Goal: Transaction & Acquisition: Purchase product/service

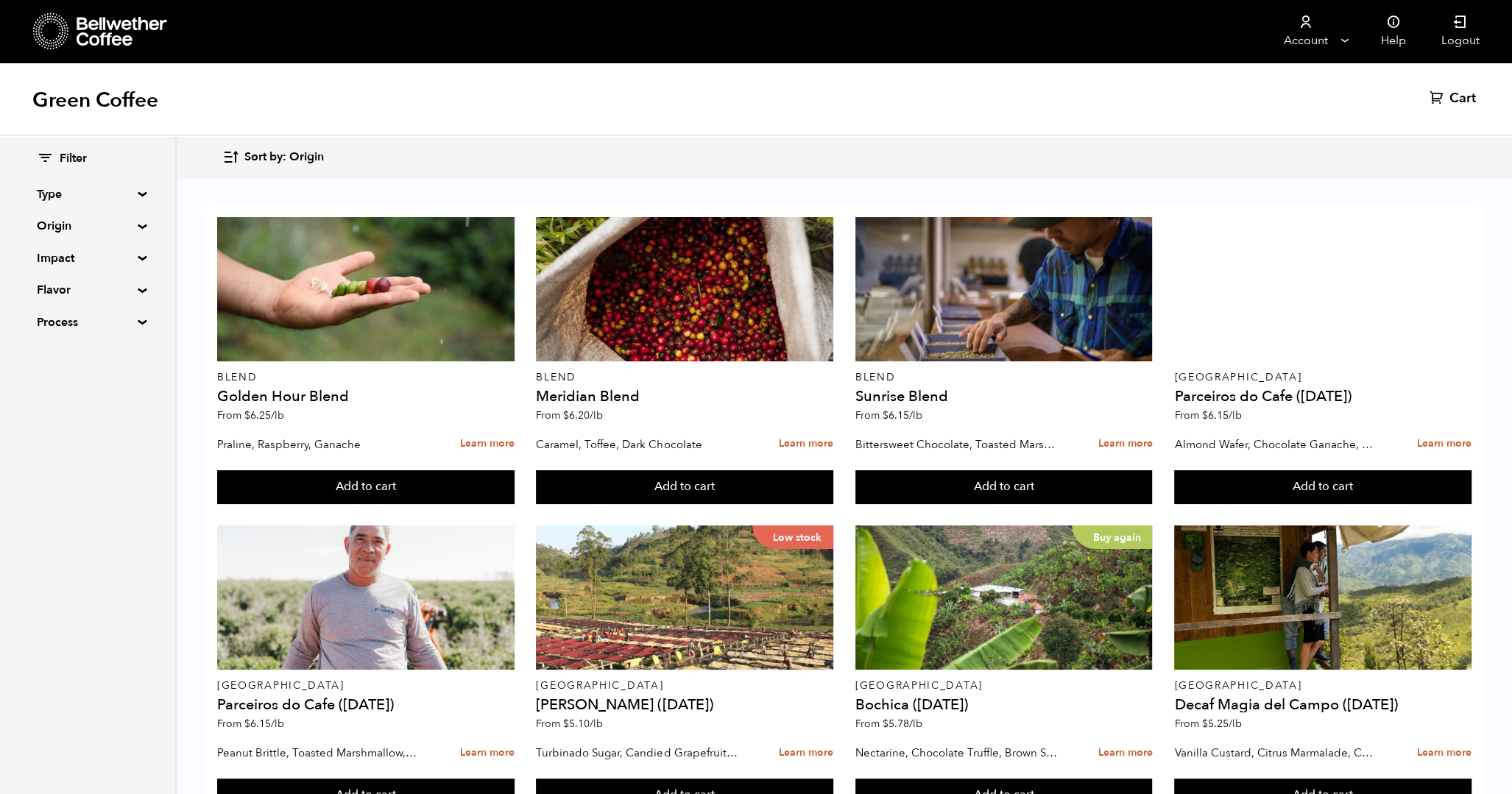
scroll to position [888, 0]
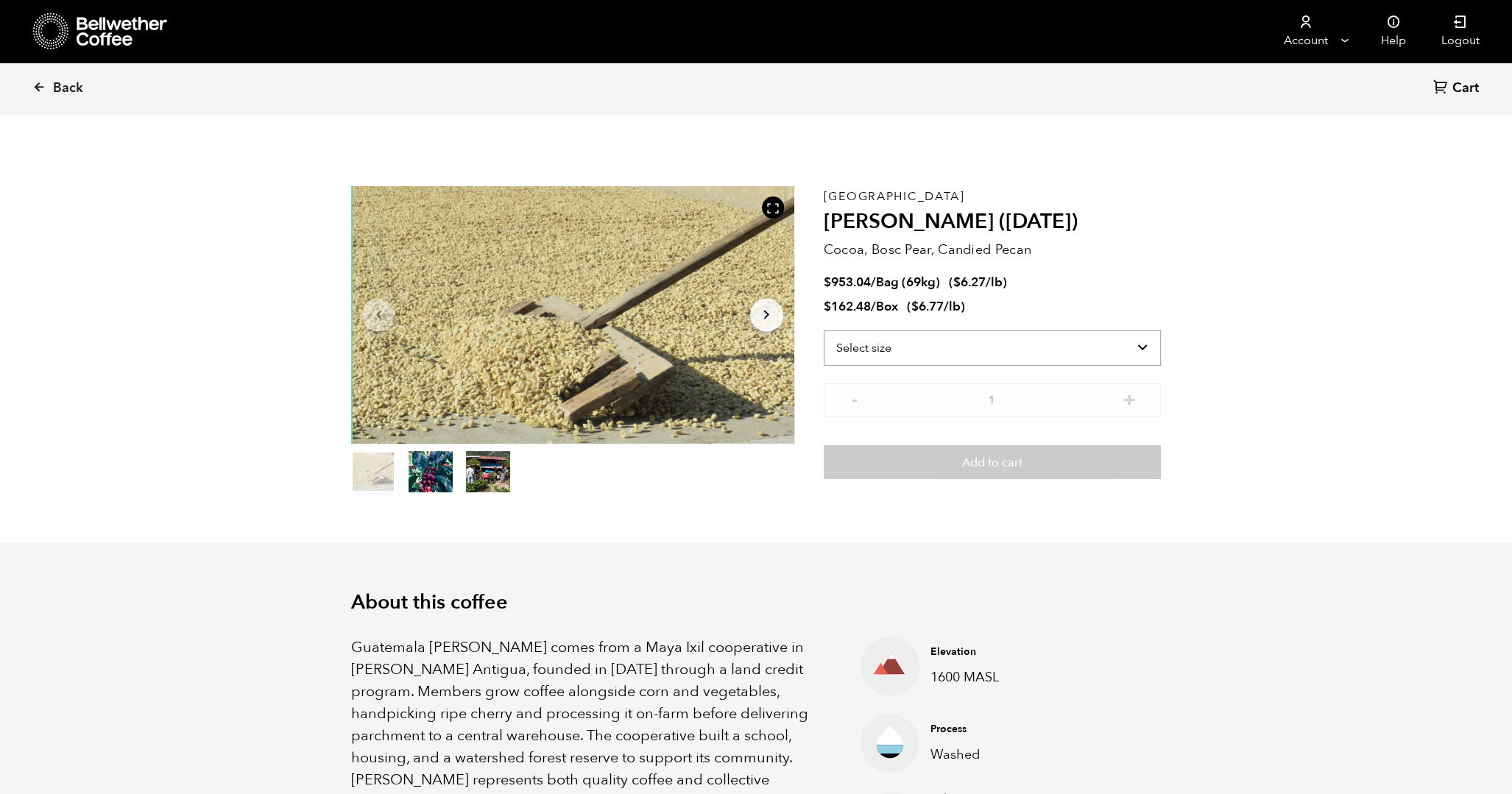
scroll to position [640, 784]
click at [1131, 346] on select "Select size Bag (69kg) (152 lbs) Box (24 lbs)" at bounding box center [992, 348] width 337 height 36
select select "bag-2"
click at [823, 331] on select "Select size Bag (69kg) (152 lbs) Box (24 lbs)" at bounding box center [992, 348] width 337 height 36
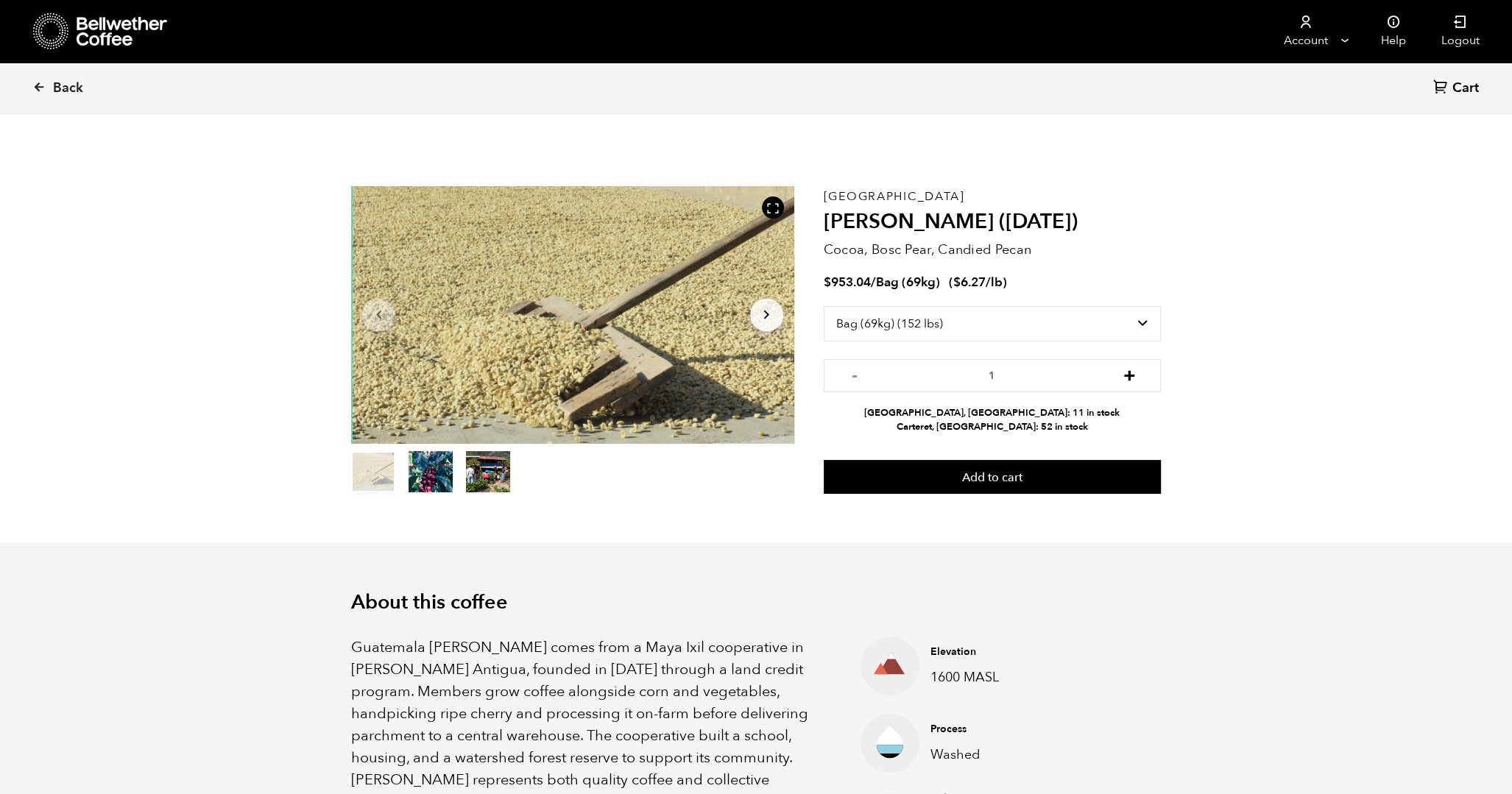
click at [1131, 374] on button "+" at bounding box center [1130, 373] width 19 height 14
type input "2"
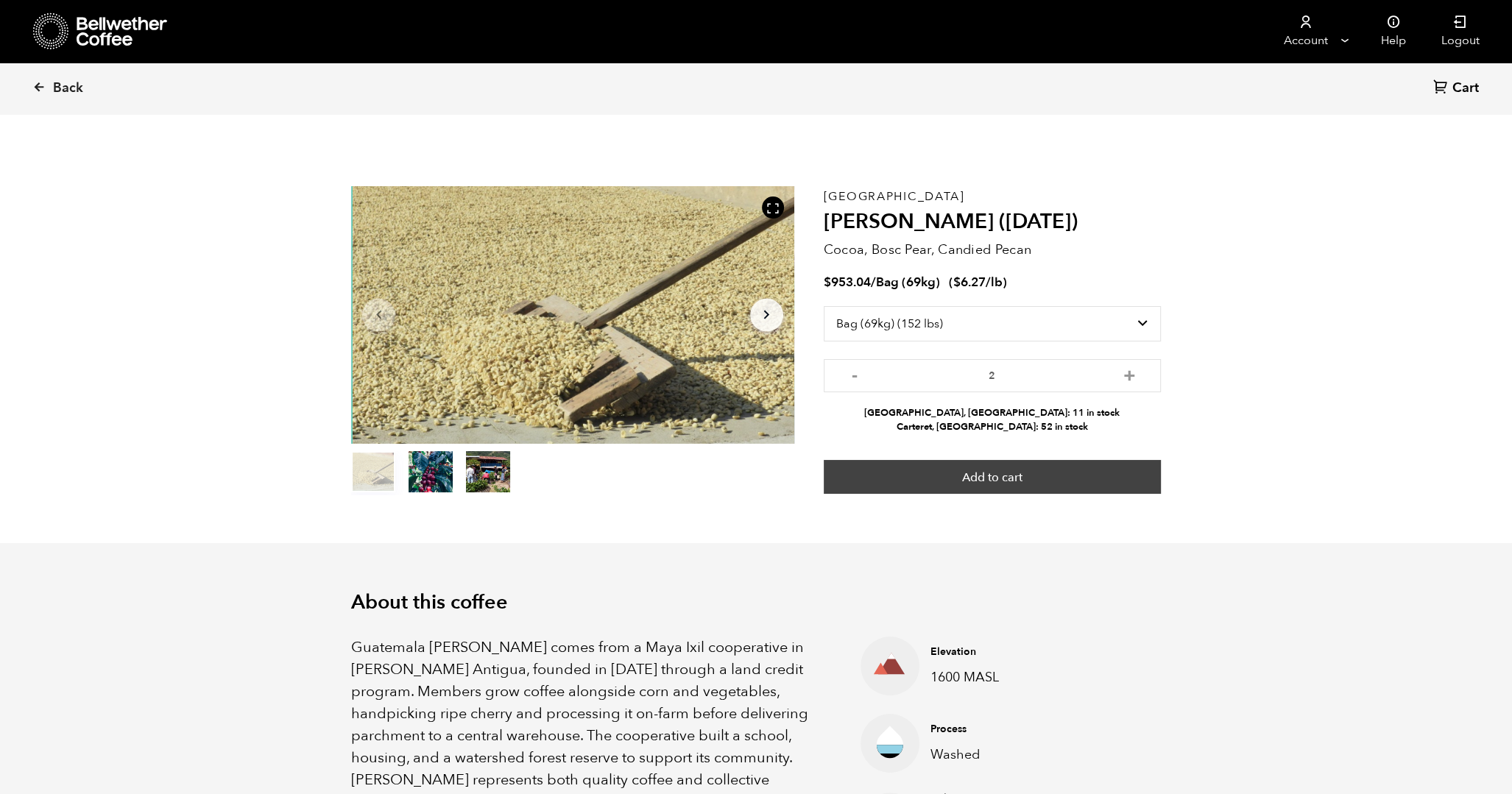
click at [1031, 478] on button "Add to cart" at bounding box center [992, 477] width 337 height 34
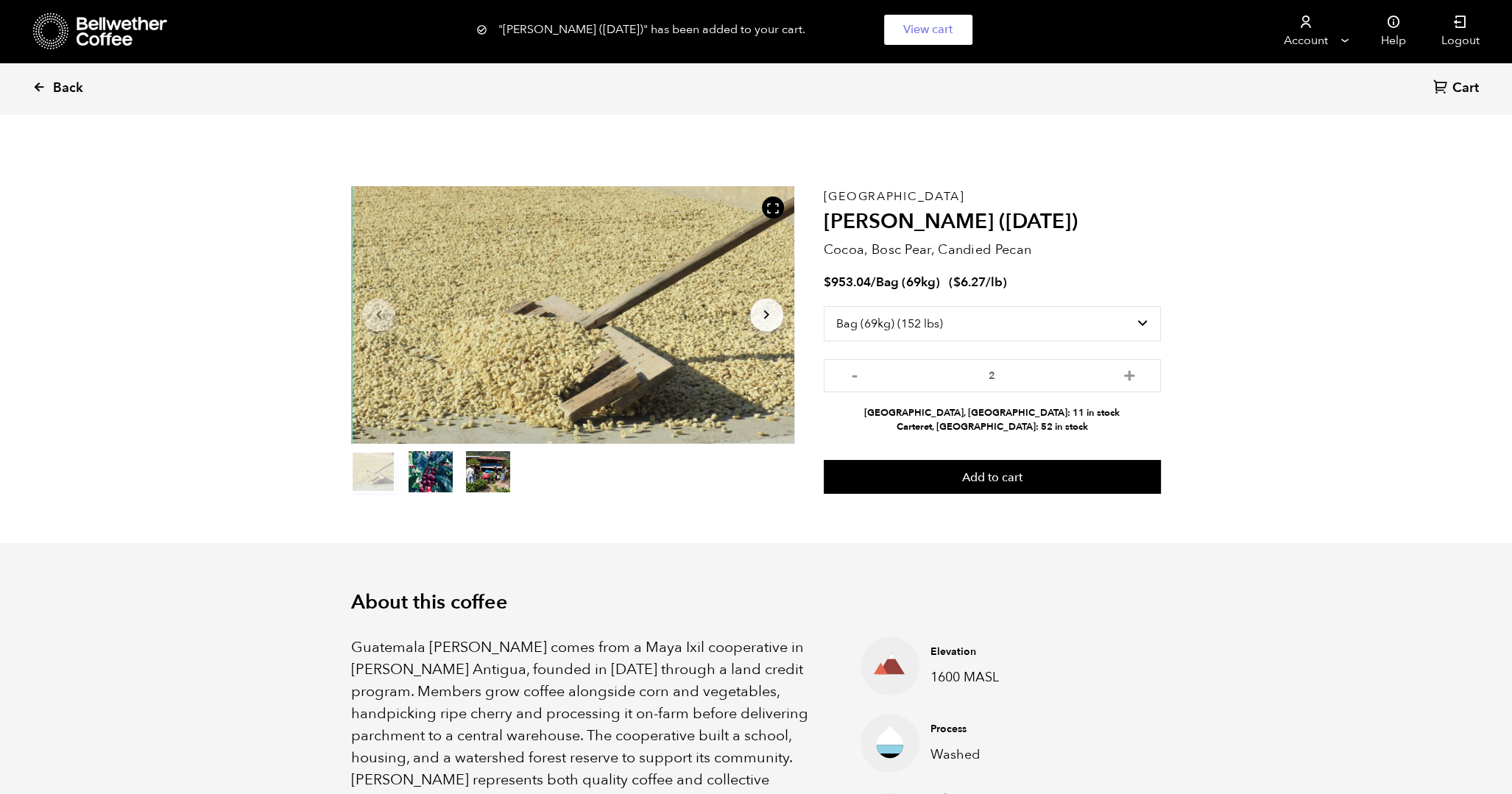
click at [76, 76] on link "Back" at bounding box center [78, 88] width 91 height 50
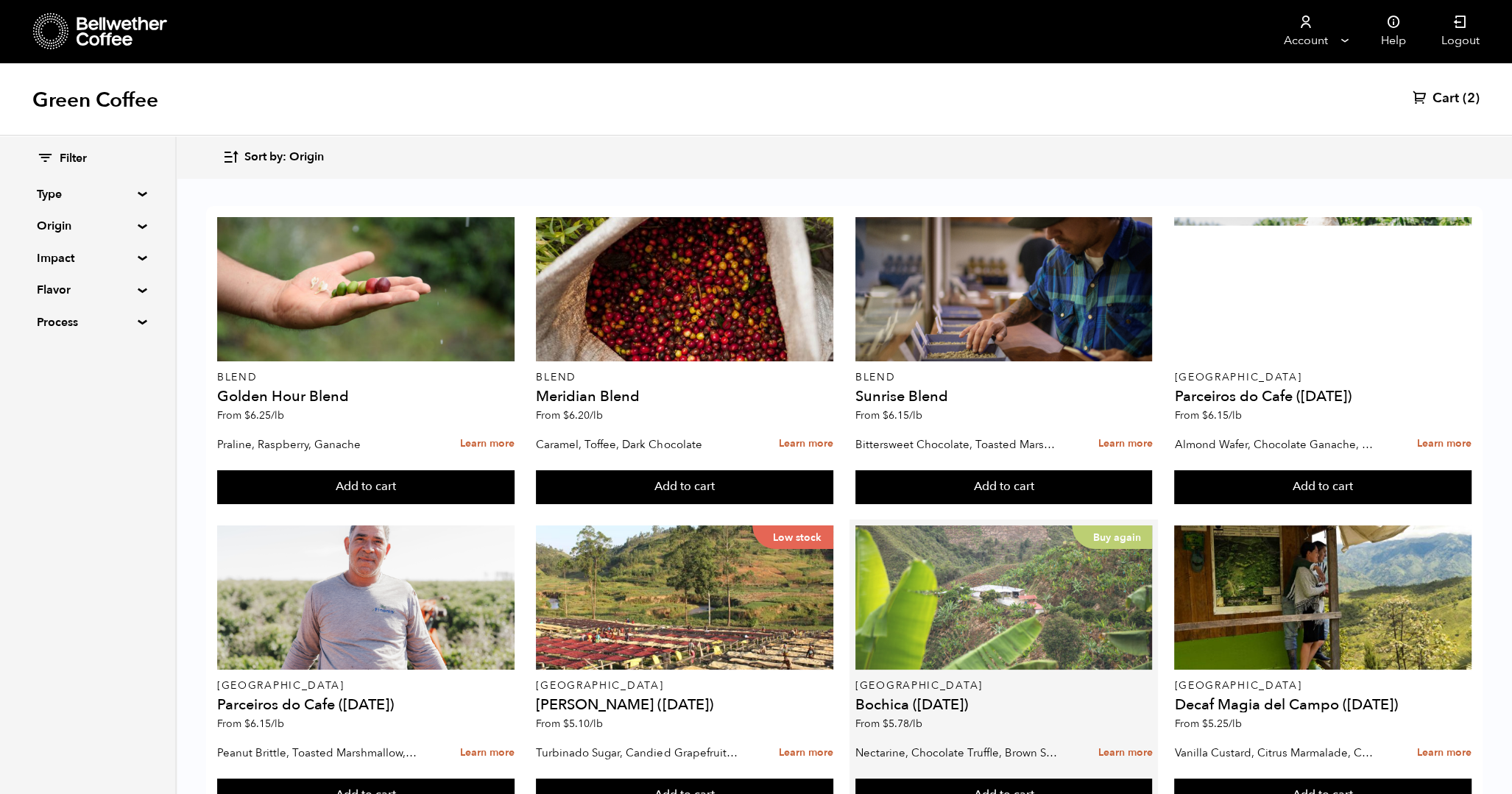
scroll to position [269, 0]
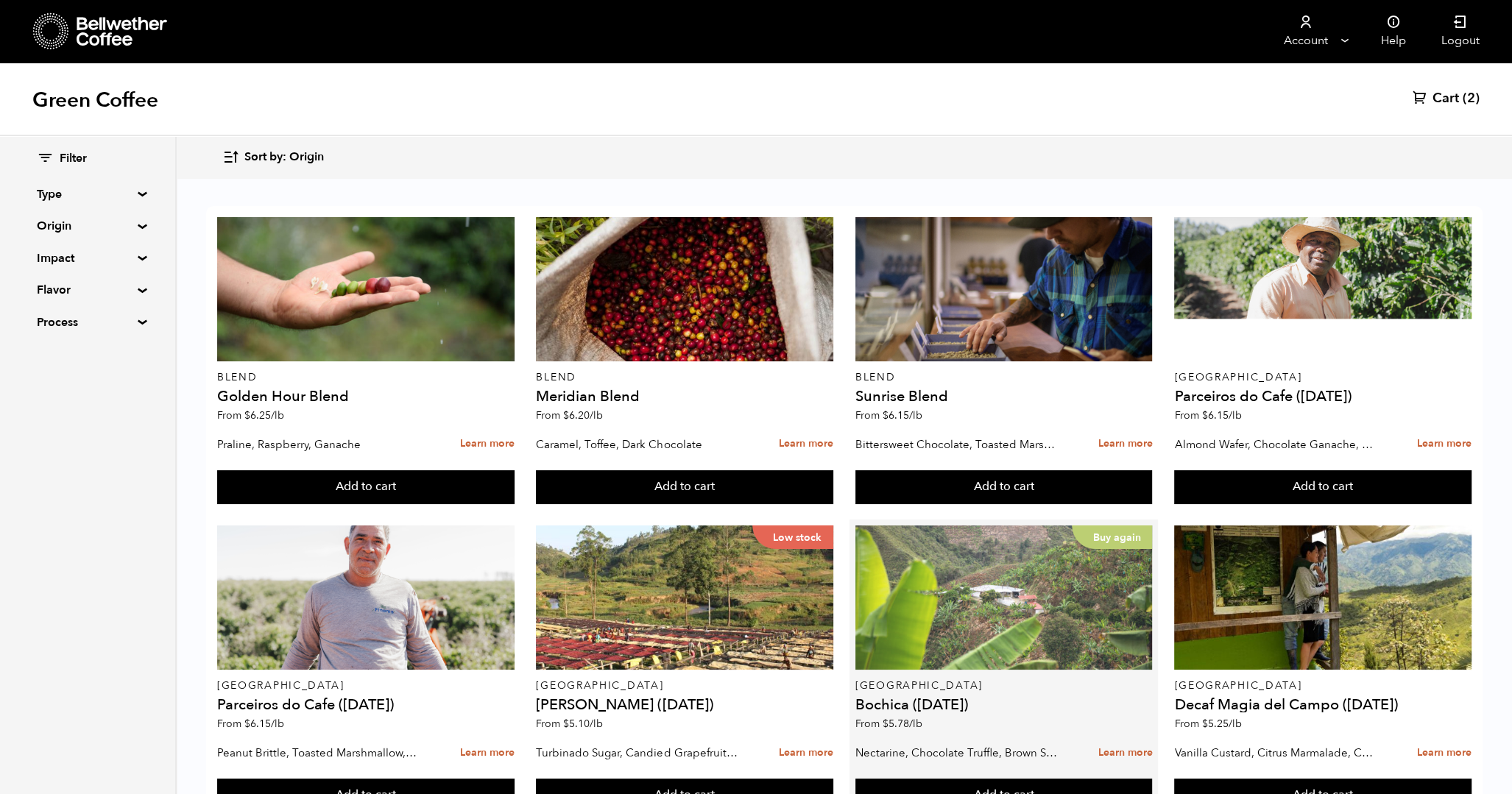
click at [987, 525] on div "Buy again" at bounding box center [1003, 597] width 297 height 145
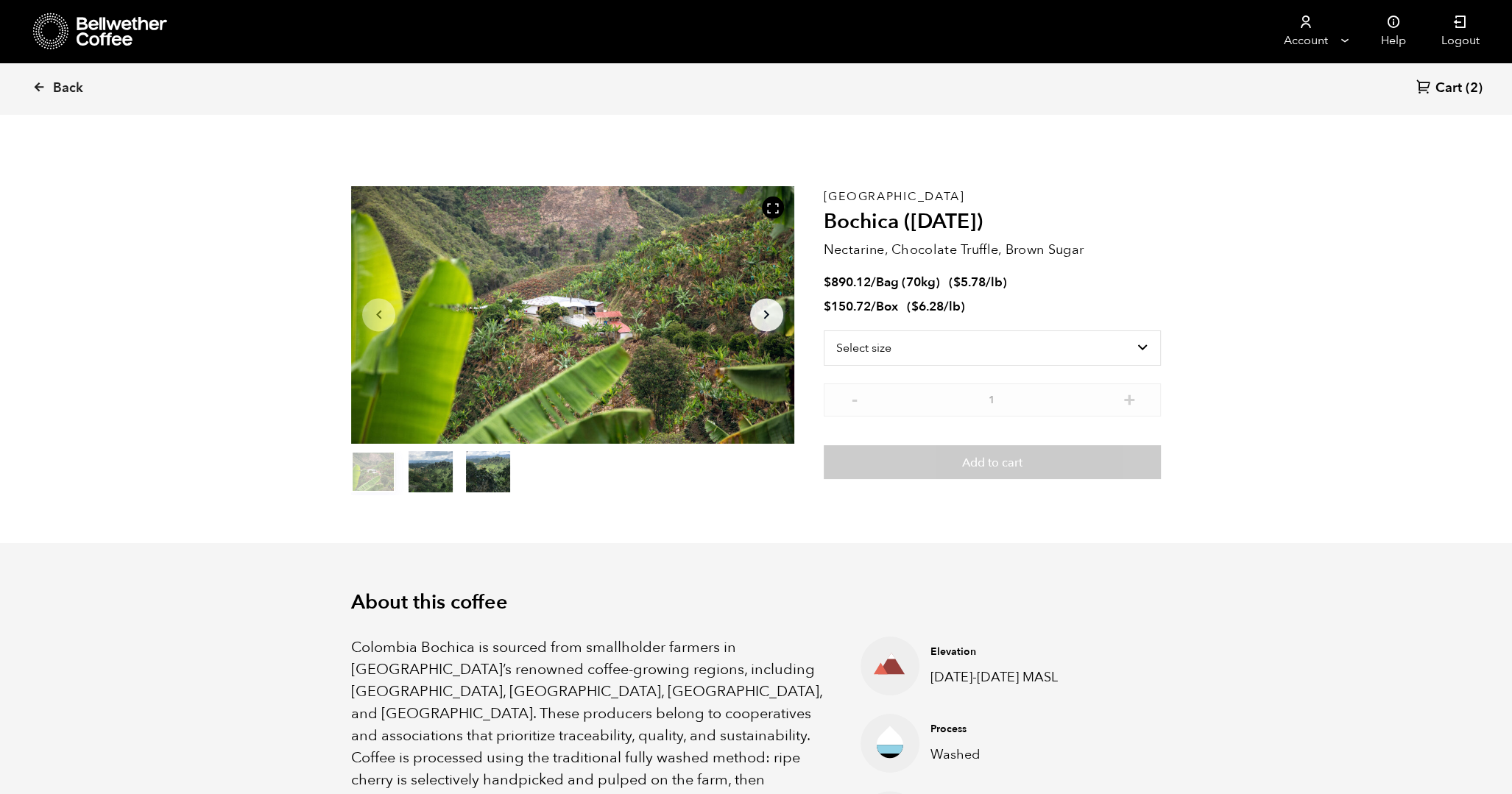
scroll to position [640, 784]
click at [1010, 353] on select "Select size Bag (70kg) (154 lbs) Box (24 lbs)" at bounding box center [992, 348] width 337 height 36
select select "bag"
click at [823, 331] on select "Select size Bag (70kg) (154 lbs) Box (24 lbs)" at bounding box center [992, 348] width 337 height 36
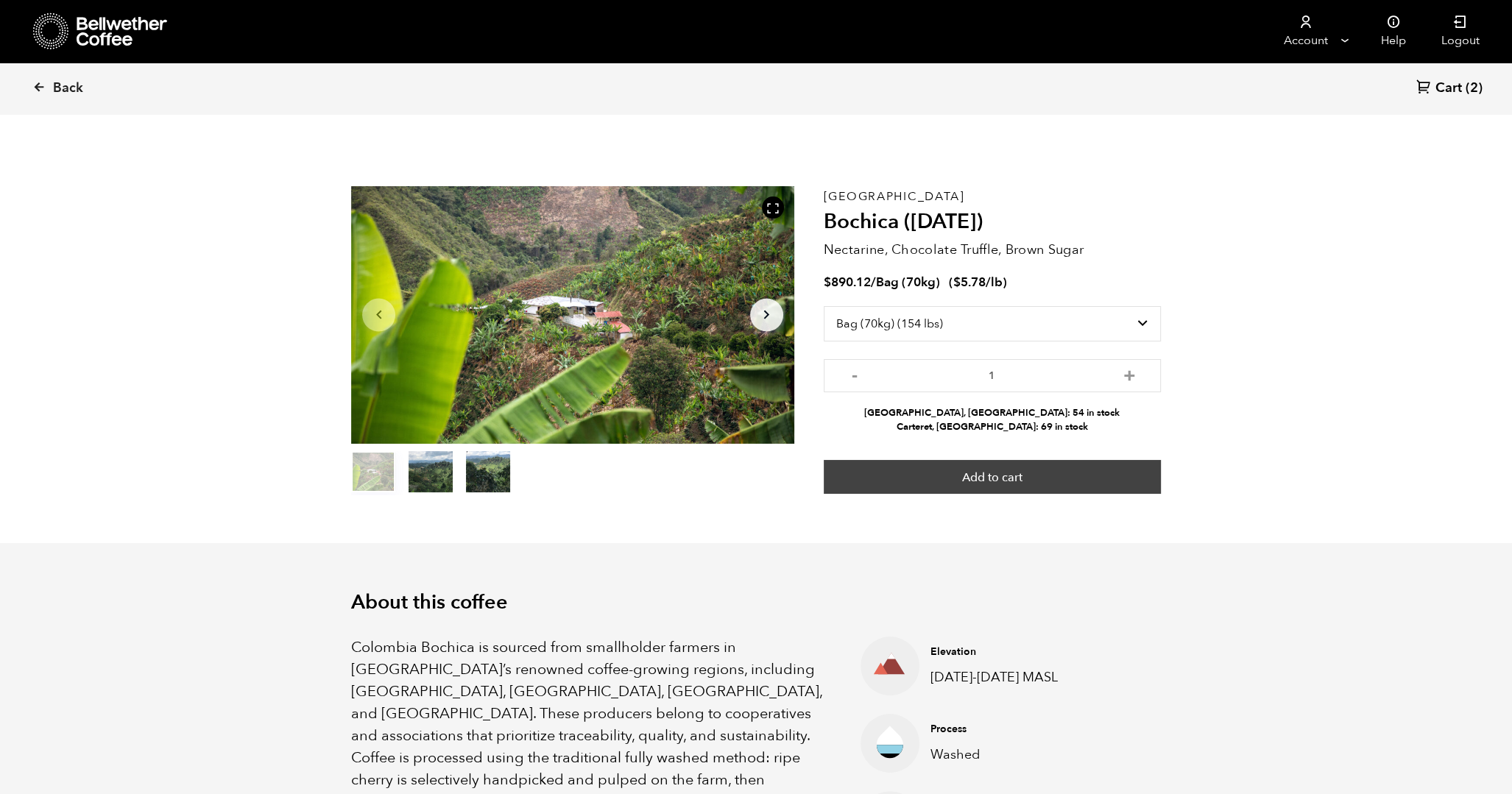
click at [1016, 468] on button "Add to cart" at bounding box center [992, 477] width 337 height 34
click at [1099, 483] on button "Add to cart" at bounding box center [992, 477] width 337 height 34
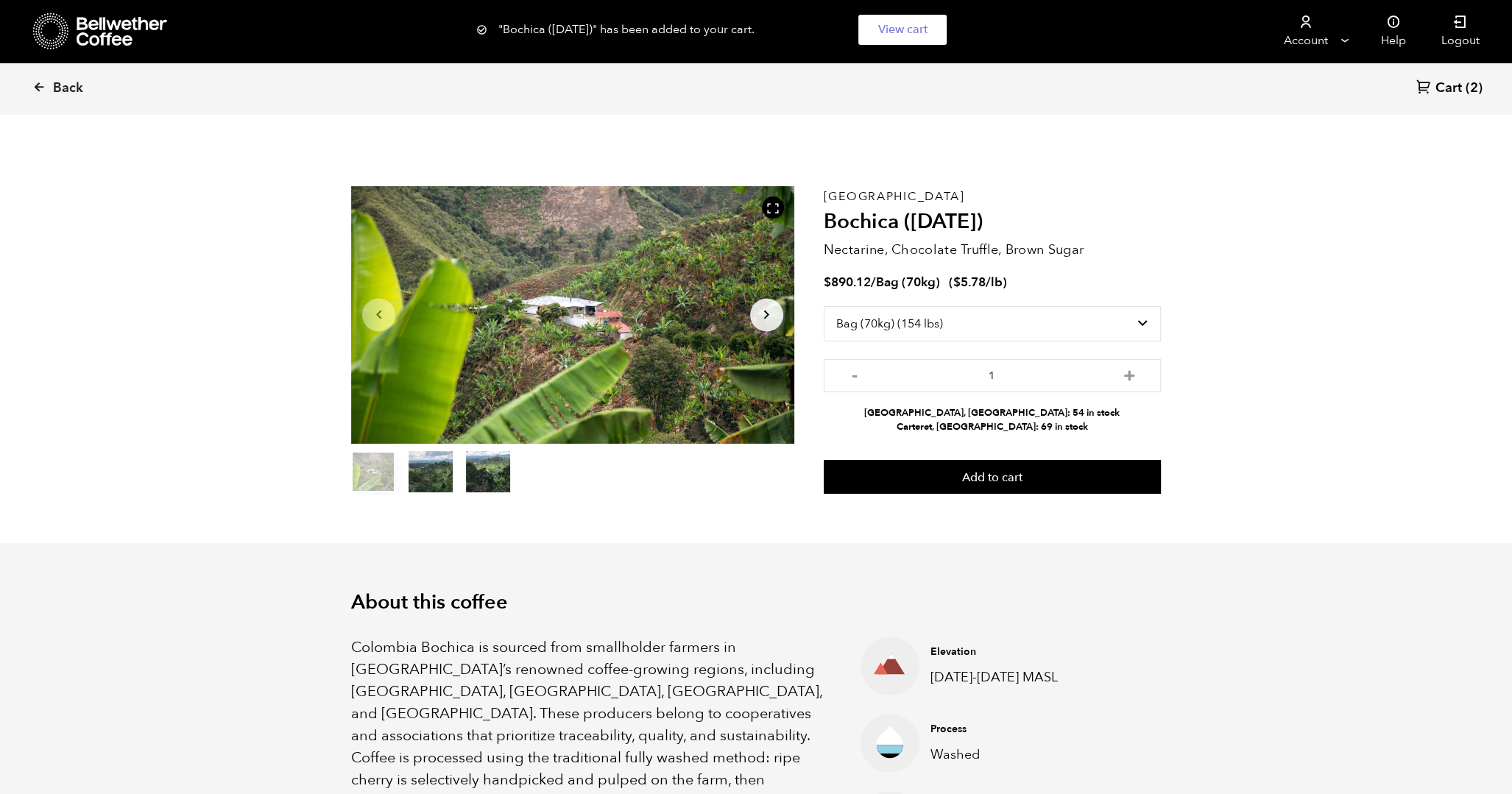
click at [1453, 88] on span "Cart" at bounding box center [1448, 88] width 26 height 18
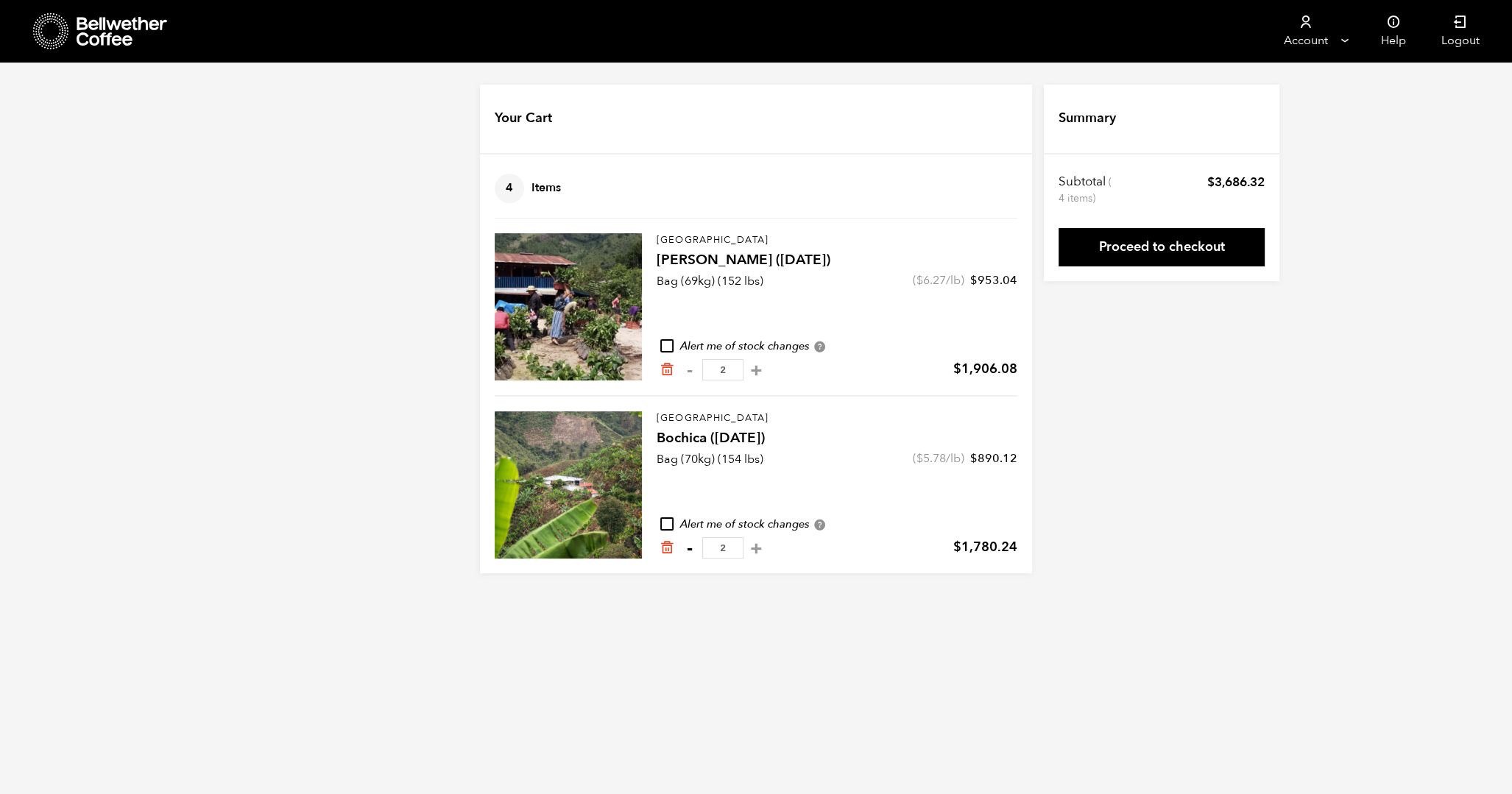
click at [687, 550] on button "-" at bounding box center [690, 547] width 19 height 14
type input "1"
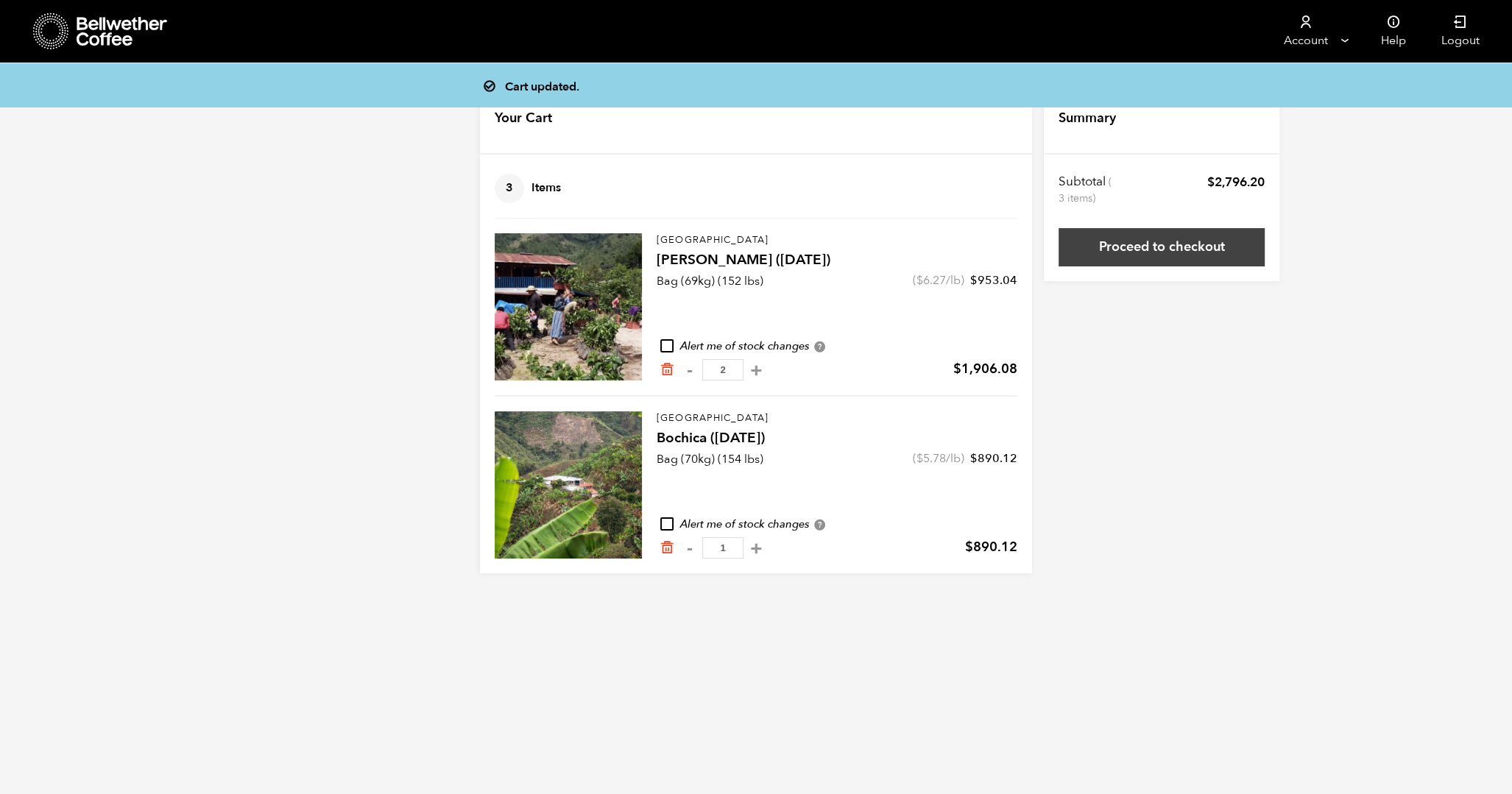
click at [1154, 244] on link "Proceed to checkout" at bounding box center [1162, 247] width 206 height 38
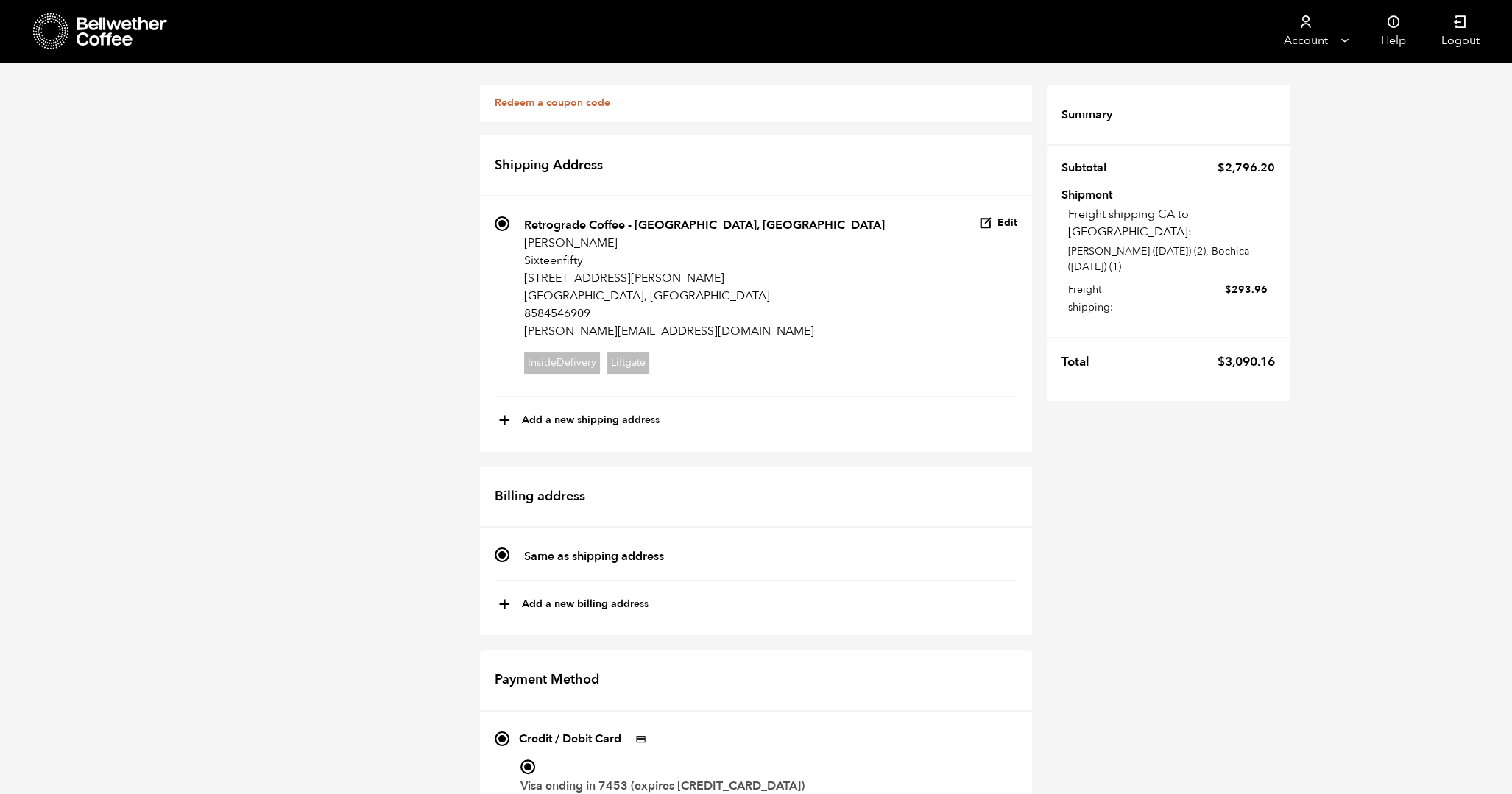
scroll to position [641, 0]
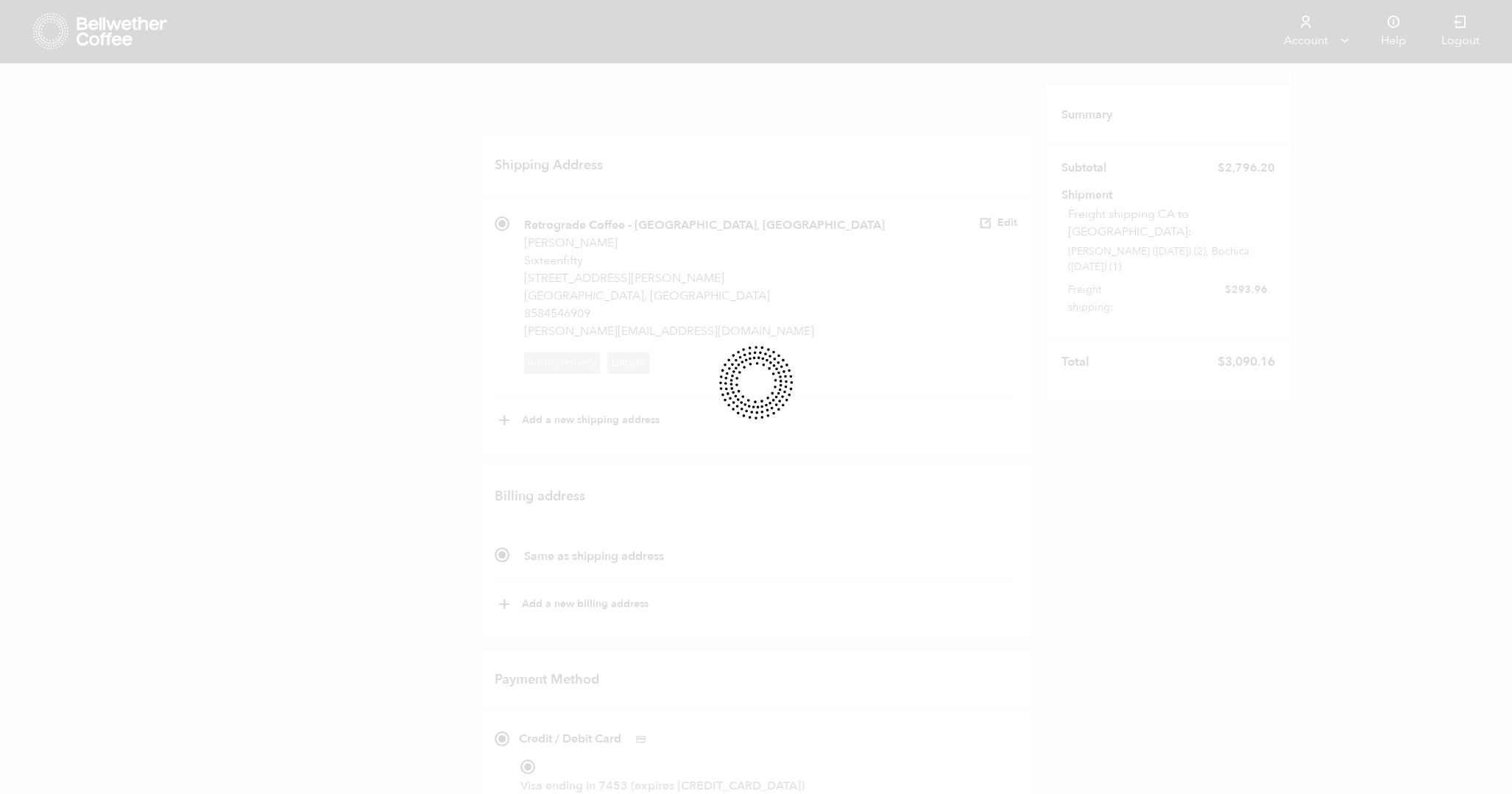
scroll to position [640, 0]
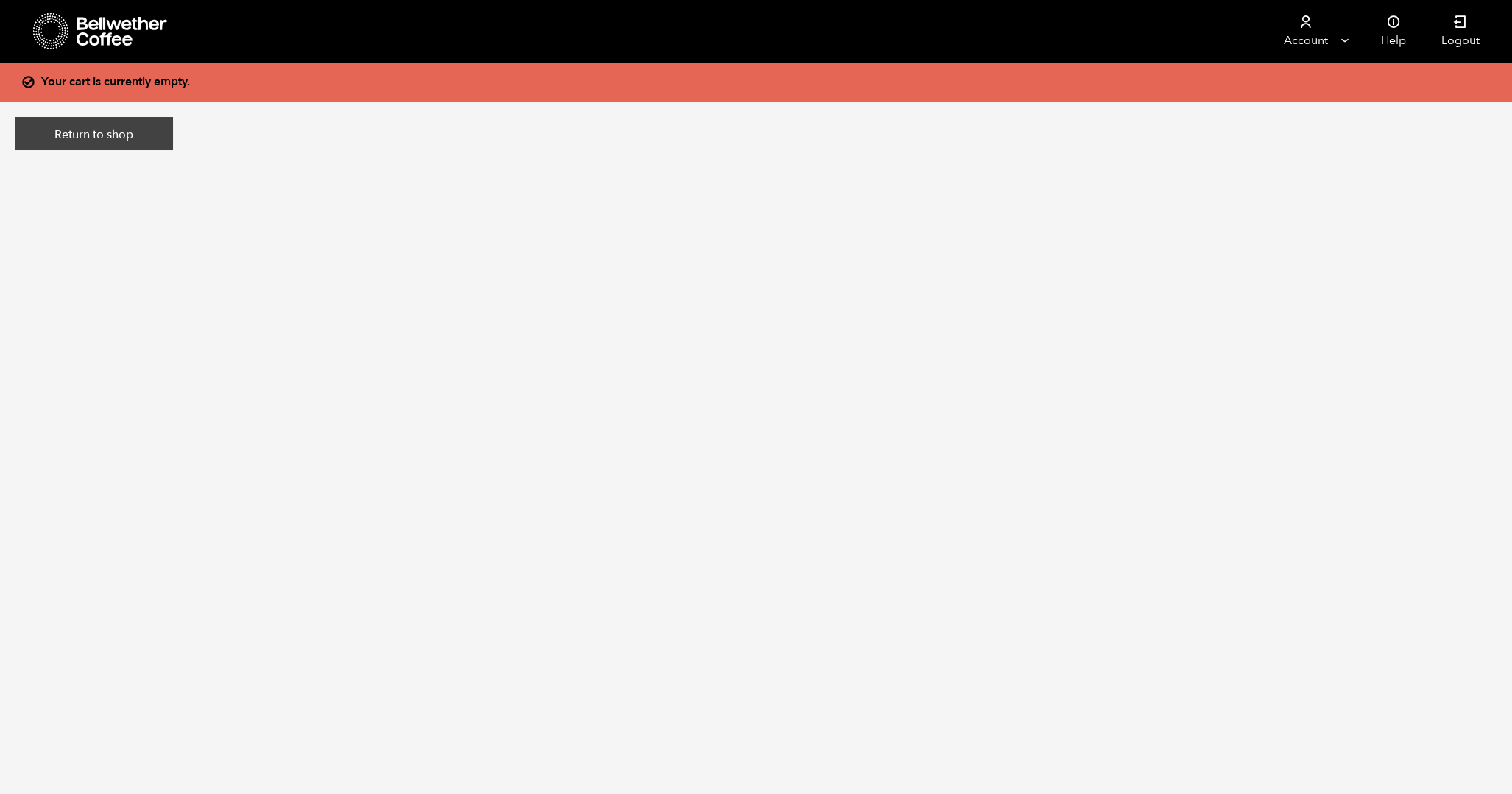
click at [101, 143] on link "Return to shop" at bounding box center [93, 134] width 158 height 34
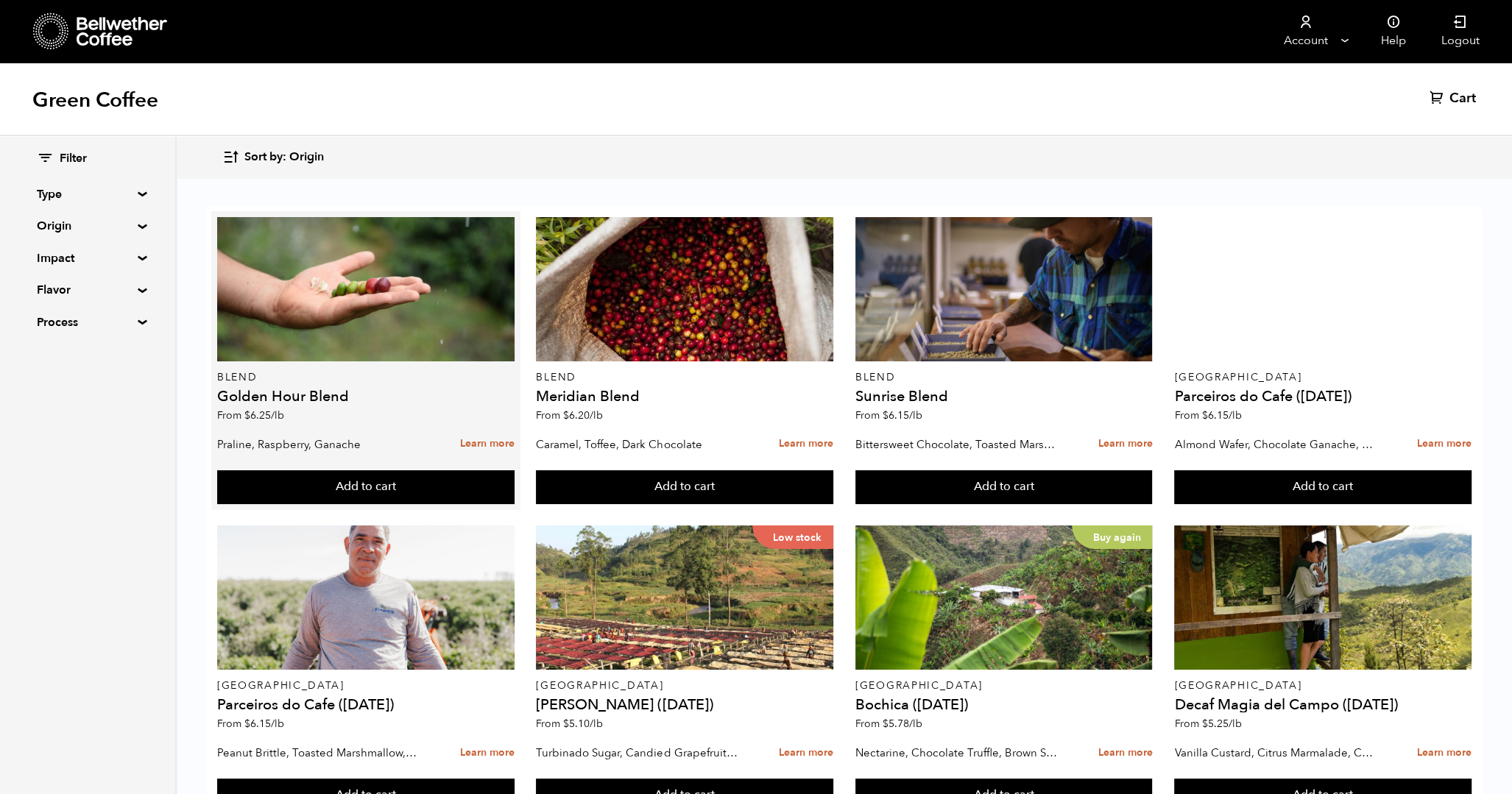
scroll to position [992, 0]
